Goal: Task Accomplishment & Management: Manage account settings

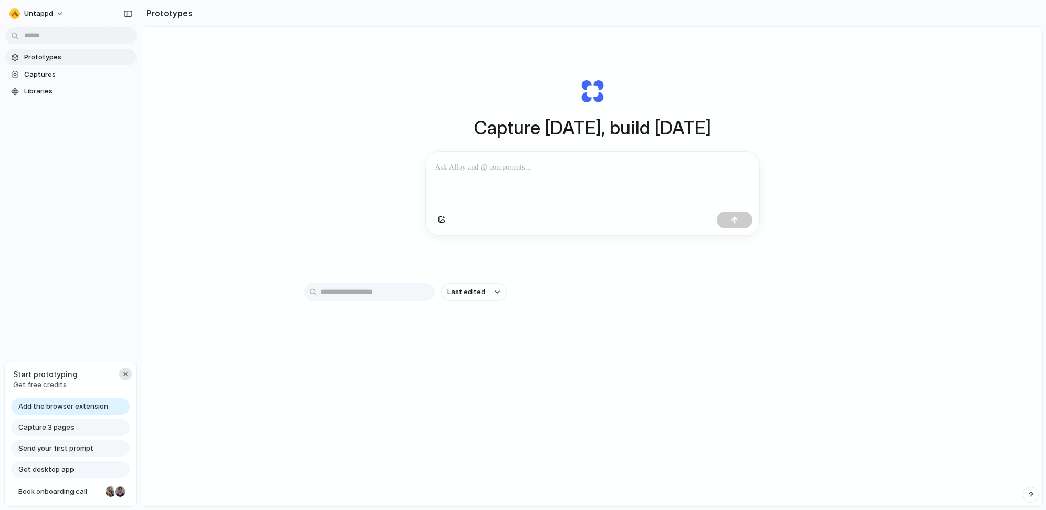
click at [123, 374] on div "button" at bounding box center [125, 374] width 8 height 8
click at [208, 270] on div "Capture [DATE], build [DATE] Clone web app Clone screenshot Start from existing…" at bounding box center [592, 294] width 900 height 535
click at [921, 49] on div "Capture [DATE], build [DATE] Clone web app Clone screenshot Start from existing…" at bounding box center [592, 294] width 900 height 535
drag, startPoint x: 217, startPoint y: 136, endPoint x: 182, endPoint y: 99, distance: 50.5
click at [217, 135] on div "Capture [DATE], build [DATE] Clone web app Clone screenshot Start from existing…" at bounding box center [592, 294] width 900 height 535
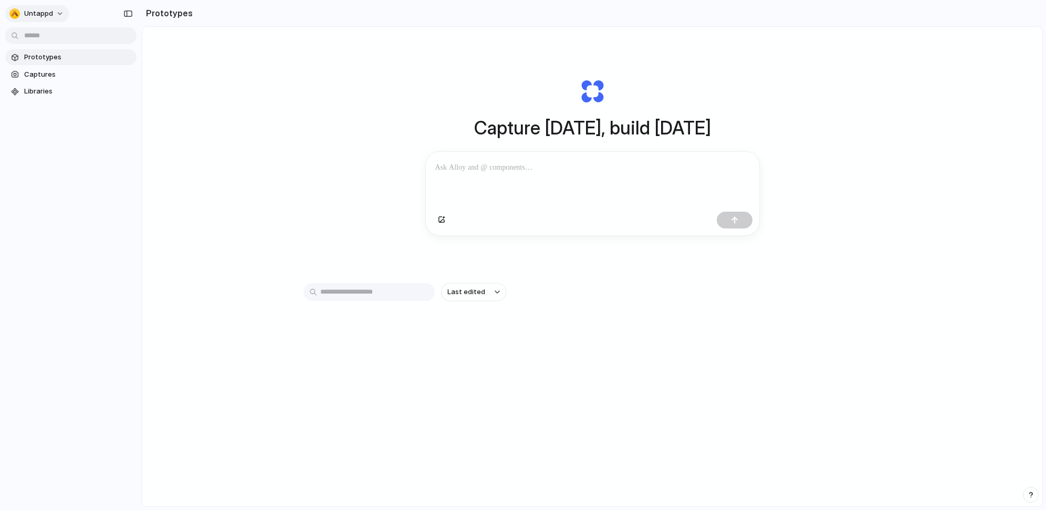
click at [39, 9] on span "Untappd" at bounding box center [38, 13] width 29 height 10
click at [50, 56] on span "Invite members" at bounding box center [49, 54] width 50 height 10
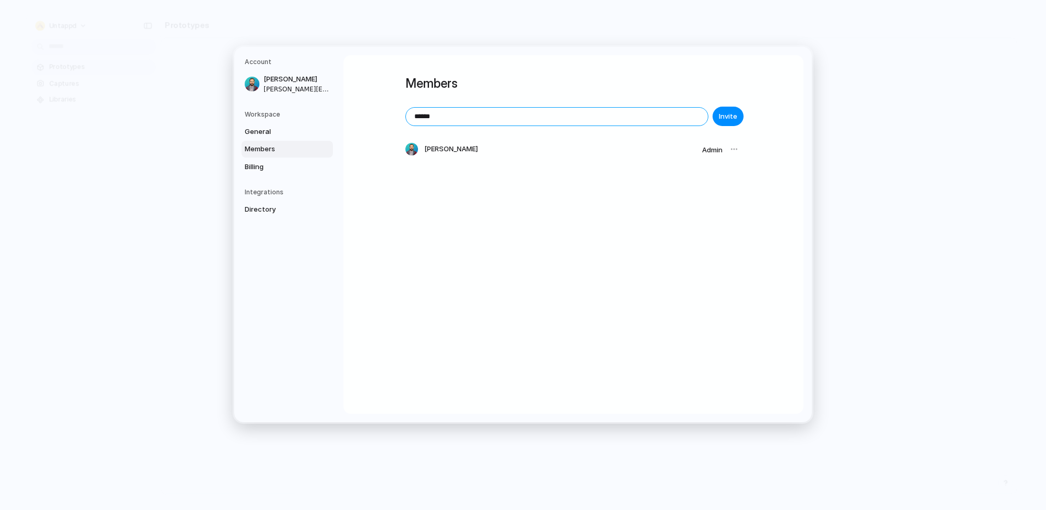
click at [480, 119] on input "******" at bounding box center [557, 117] width 302 height 18
type input "**********"
click at [727, 114] on span "Invite" at bounding box center [728, 116] width 18 height 10
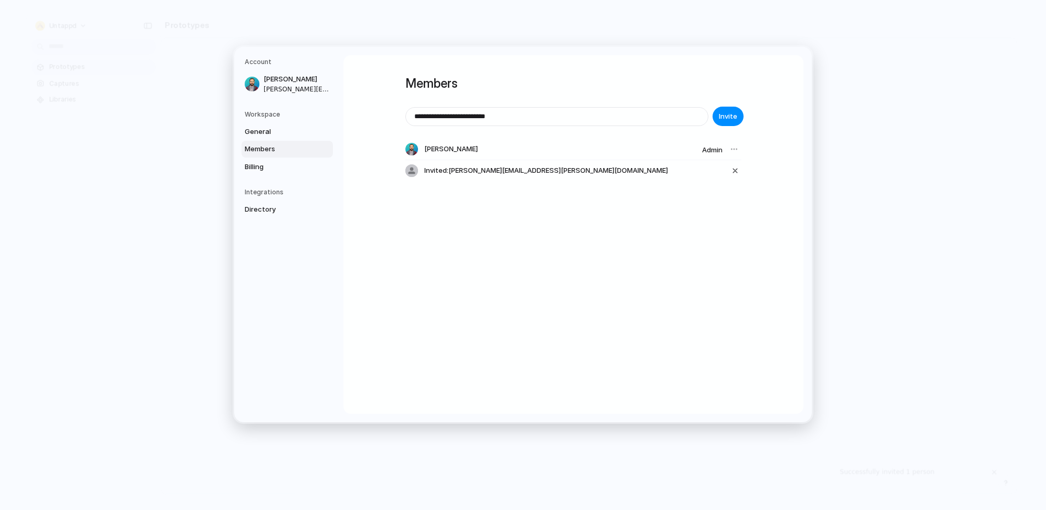
click at [439, 292] on div "**********" at bounding box center [573, 234] width 460 height 359
click at [264, 128] on span "General" at bounding box center [278, 132] width 67 height 10
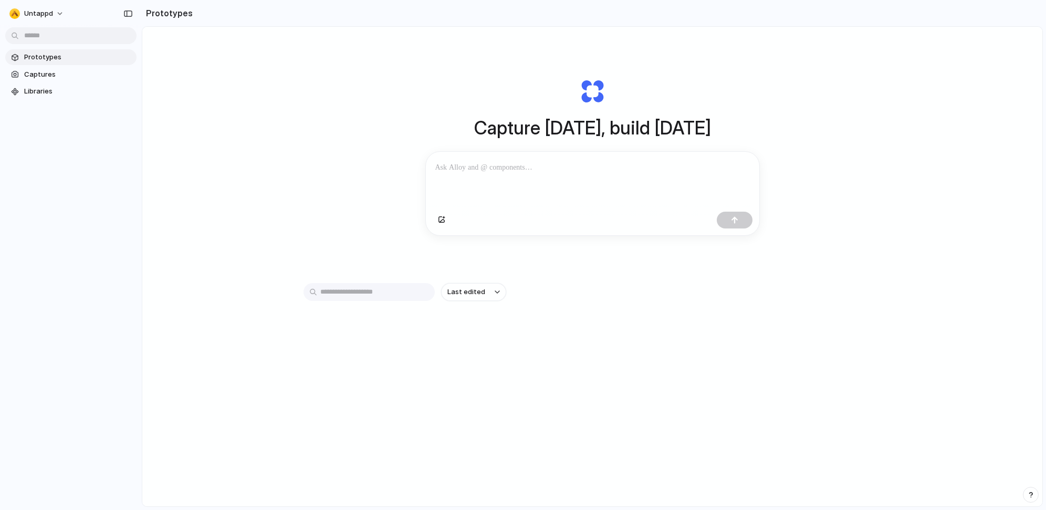
click at [229, 147] on div "Capture [DATE], build [DATE] Clone web app Clone screenshot Start from existing…" at bounding box center [592, 294] width 900 height 535
click at [62, 87] on span "Libraries" at bounding box center [78, 91] width 108 height 10
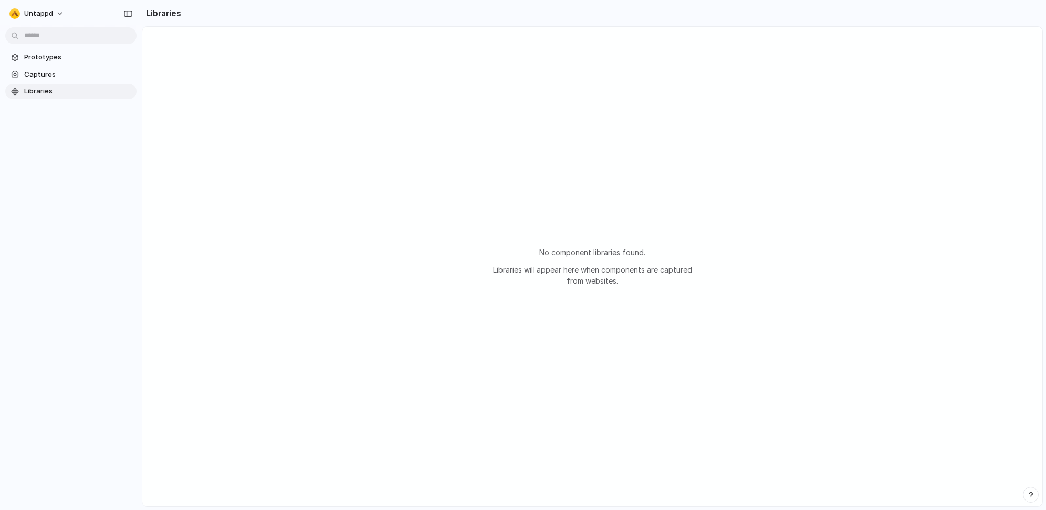
click at [68, 48] on section "Prototypes Captures Libraries" at bounding box center [71, 73] width 142 height 52
click at [72, 61] on span "Prototypes" at bounding box center [78, 57] width 108 height 10
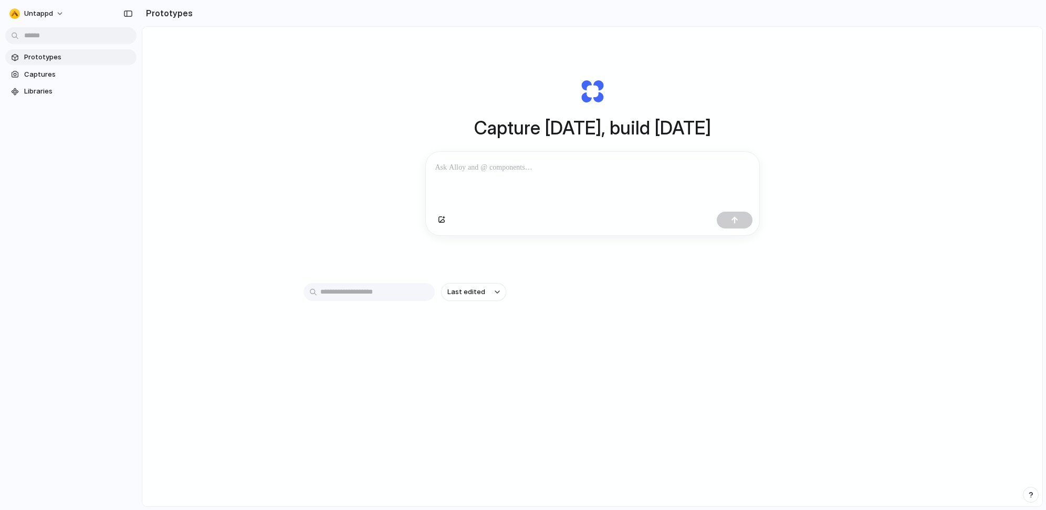
click at [226, 103] on div "Capture [DATE], build [DATE] Clone web app Clone screenshot Start from existing…" at bounding box center [592, 294] width 900 height 535
click at [344, 153] on div "Capture [DATE], build [DATE] Clone web app Clone screenshot Start from existing…" at bounding box center [592, 294] width 900 height 535
click at [335, 117] on div "Capture [DATE], build [DATE] Clone web app Clone screenshot Start from existing…" at bounding box center [592, 294] width 900 height 535
click at [85, 74] on span "Captures" at bounding box center [78, 74] width 108 height 10
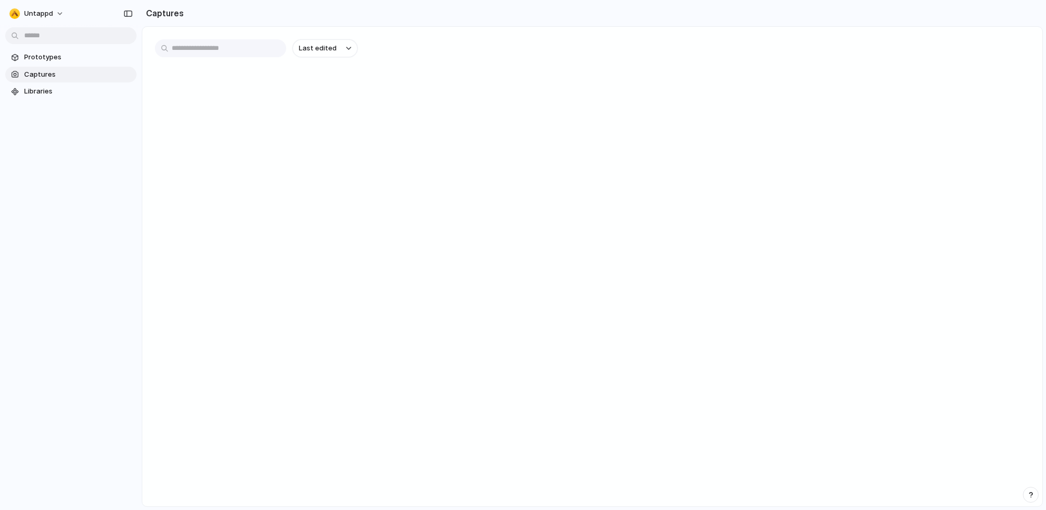
click at [289, 113] on main "Last edited" at bounding box center [592, 266] width 901 height 480
click at [101, 80] on link "Captures" at bounding box center [70, 75] width 131 height 16
click at [34, 1] on div "Untappd" at bounding box center [71, 12] width 142 height 25
click at [39, 6] on button "Untappd" at bounding box center [37, 13] width 64 height 17
drag, startPoint x: 392, startPoint y: 175, endPoint x: 737, endPoint y: 21, distance: 377.6
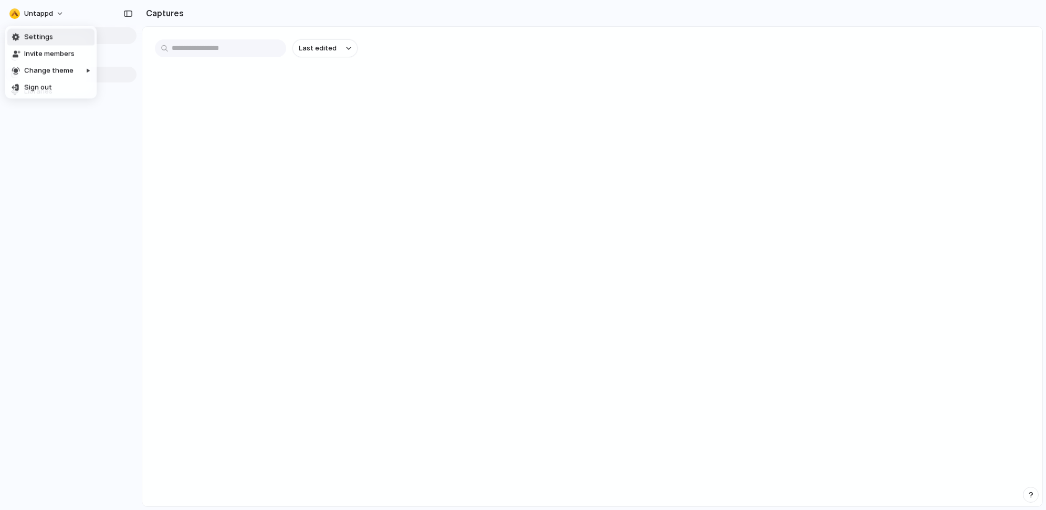
click at [392, 174] on div "Settings Invite members Change theme Sign out" at bounding box center [523, 255] width 1046 height 510
click at [384, 152] on main "Last edited" at bounding box center [592, 266] width 901 height 480
click at [64, 53] on span "Prototypes" at bounding box center [78, 57] width 108 height 10
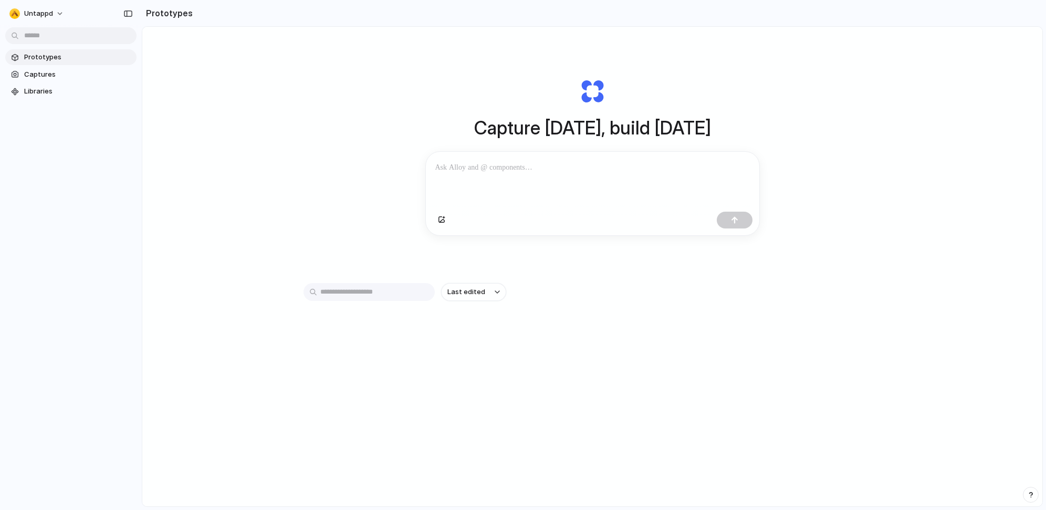
click at [185, 96] on div "Capture [DATE], build [DATE] Clone web app Clone screenshot Start from existing…" at bounding box center [592, 294] width 900 height 535
click at [45, 9] on span "Untappd" at bounding box center [38, 13] width 29 height 10
click at [327, 91] on div "Settings Invite members Change theme Sign out" at bounding box center [523, 255] width 1046 height 510
